Goal: Task Accomplishment & Management: Manage account settings

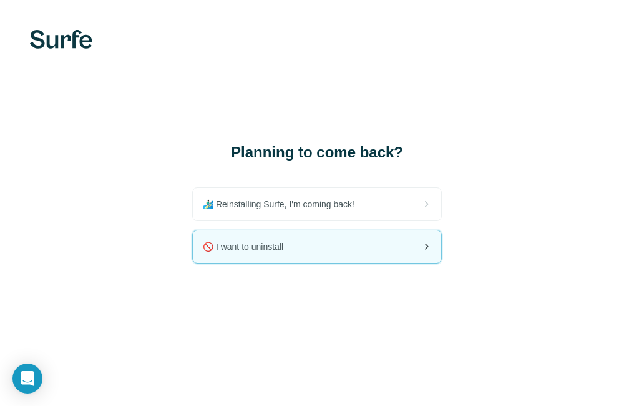
click at [353, 249] on div "🚫 I want to uninstall" at bounding box center [317, 246] width 249 height 32
click at [422, 248] on icon at bounding box center [426, 246] width 15 height 15
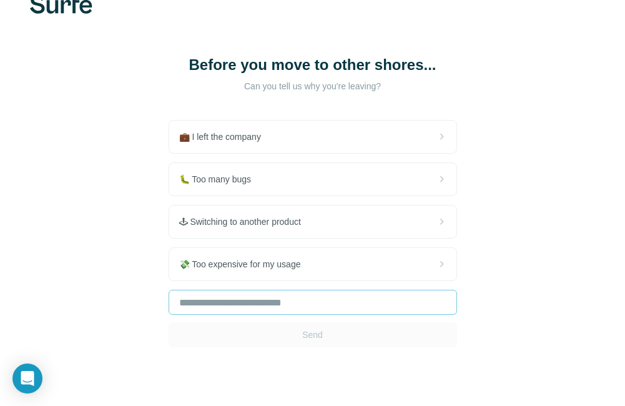
scroll to position [62, 0]
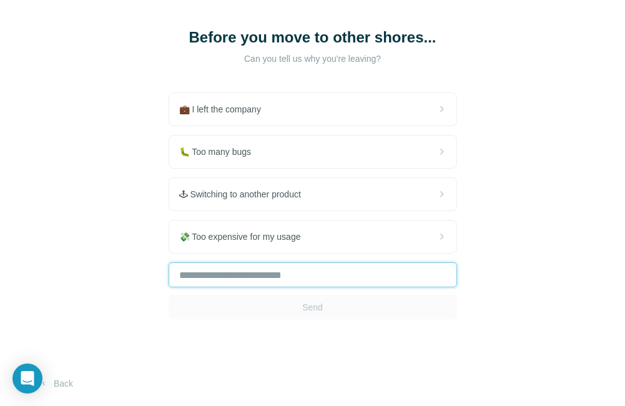
click at [295, 278] on input "text" at bounding box center [313, 274] width 289 height 25
type input "*******"
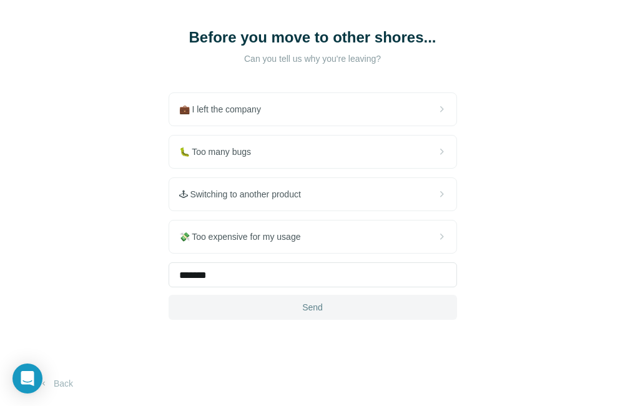
click at [279, 308] on button "Send" at bounding box center [313, 307] width 289 height 25
